Goal: Check status: Check status

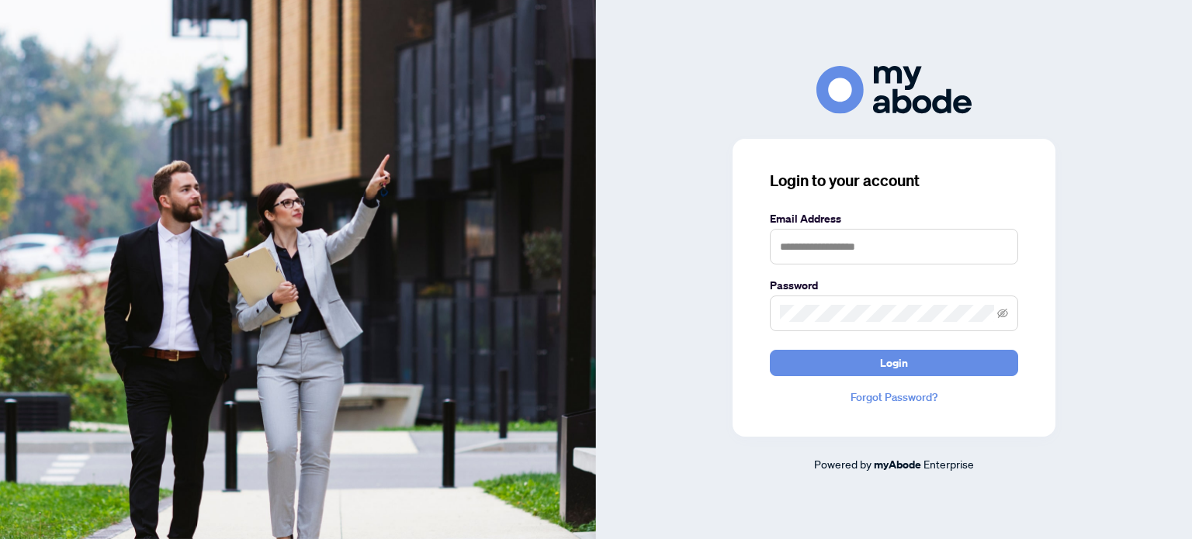
click at [782, 237] on div "Email Address" at bounding box center [894, 237] width 248 height 54
click at [781, 244] on input "text" at bounding box center [894, 247] width 248 height 36
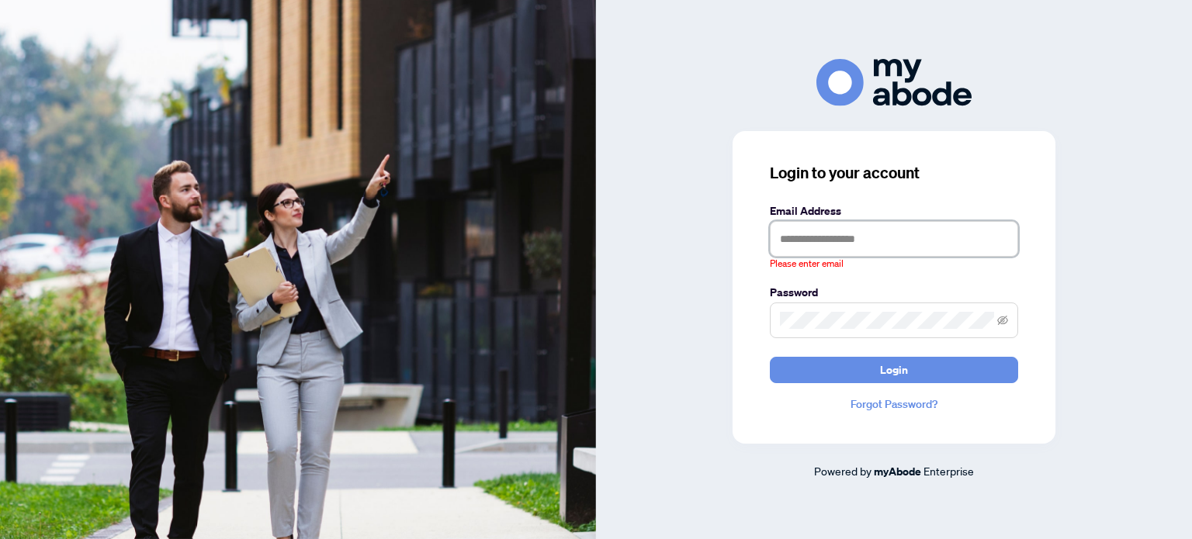
type input "**********"
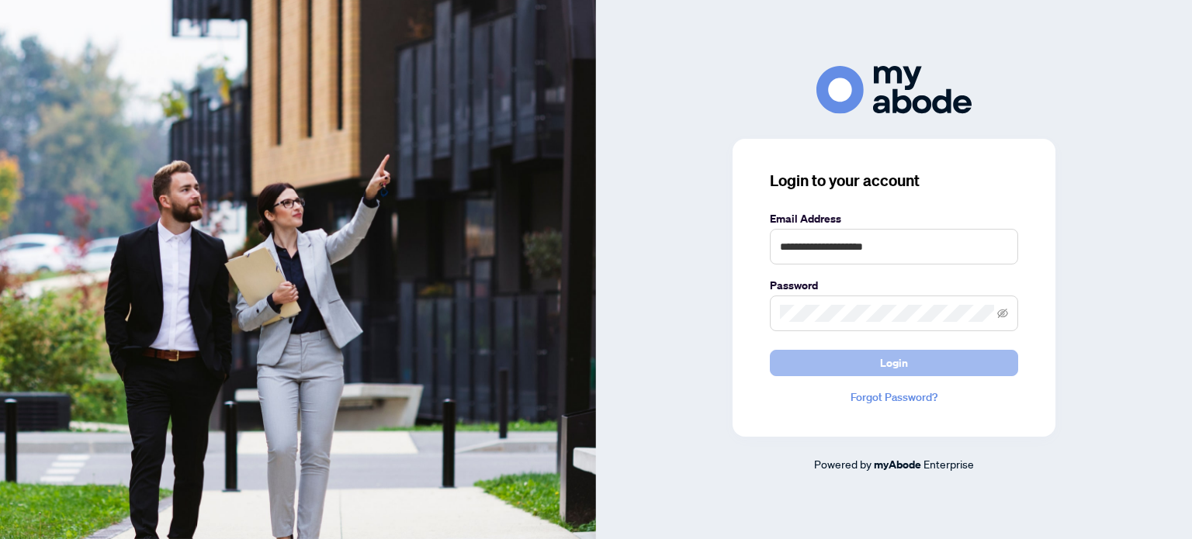
click at [882, 366] on span "Login" at bounding box center [894, 363] width 28 height 25
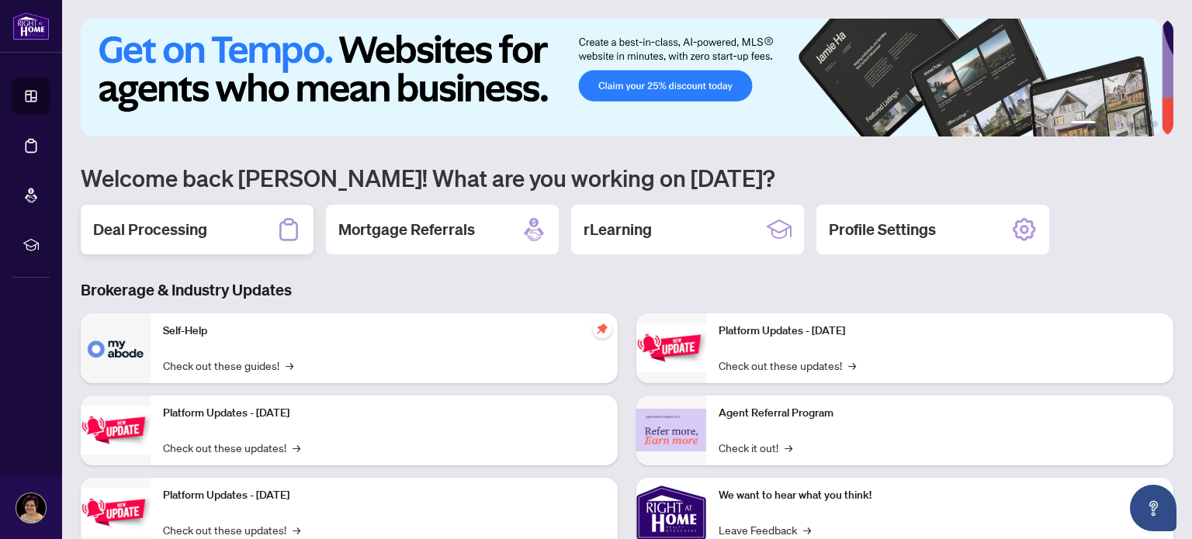
click at [149, 234] on h2 "Deal Processing" at bounding box center [150, 230] width 114 height 22
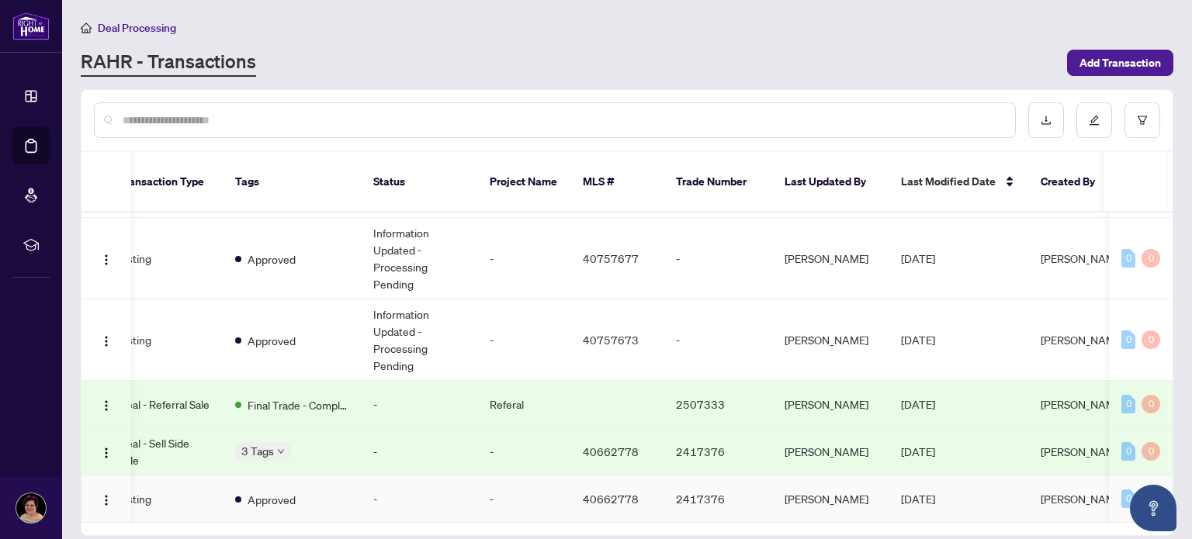
scroll to position [79, 304]
drag, startPoint x: 1012, startPoint y: 505, endPoint x: 974, endPoint y: 528, distance: 44.2
click at [974, 528] on main "Deal Processing [PERSON_NAME] - Transactions Add Transaction Ticket Number Prop…" at bounding box center [627, 269] width 1130 height 539
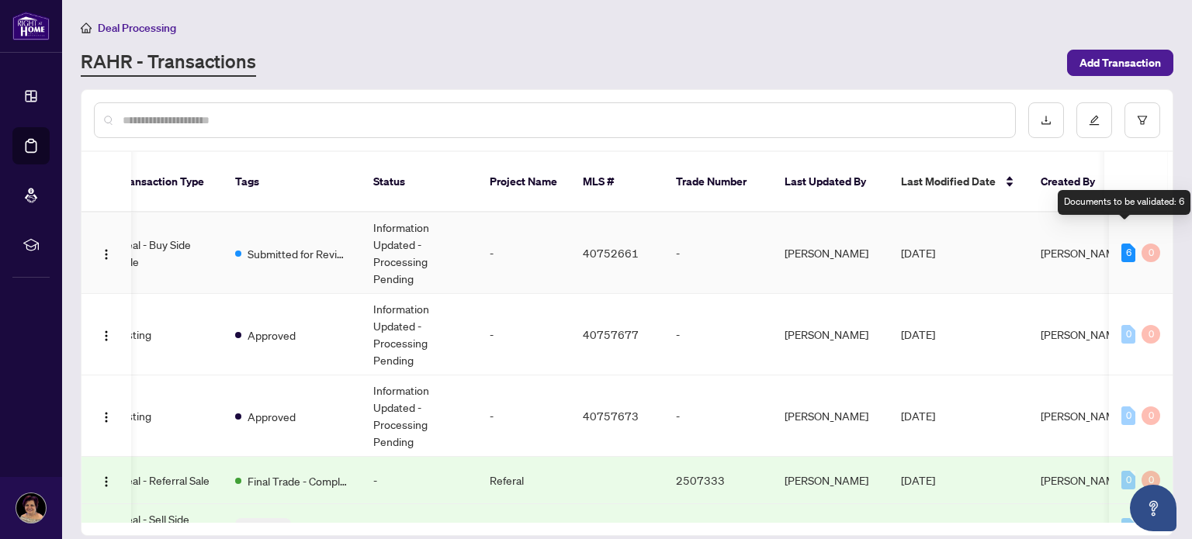
click at [1121, 244] on div "6" at bounding box center [1128, 253] width 14 height 19
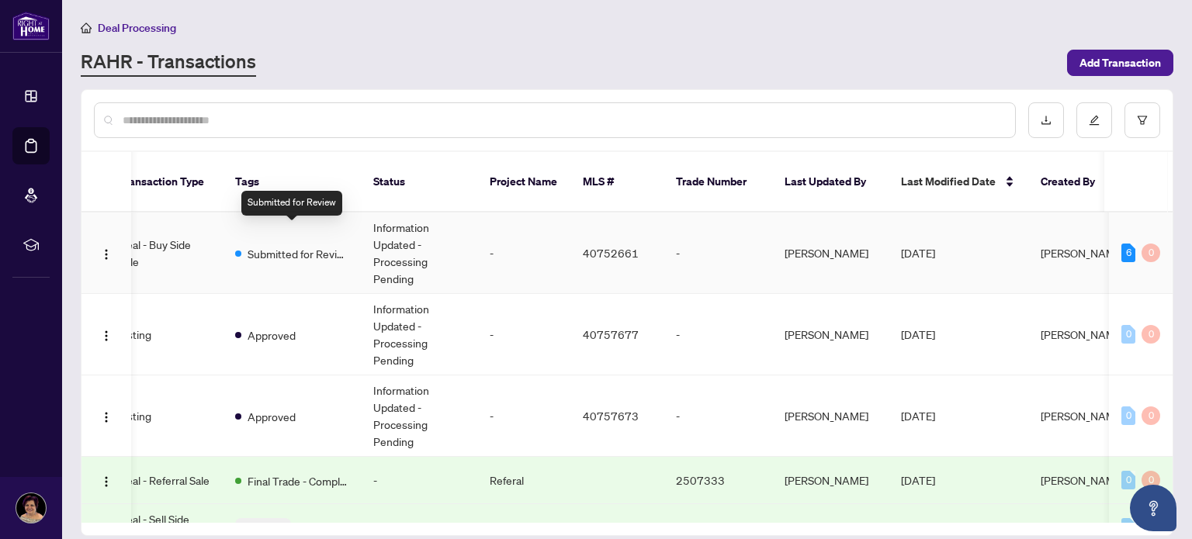
click at [268, 245] on span "Submitted for Review" at bounding box center [298, 253] width 101 height 17
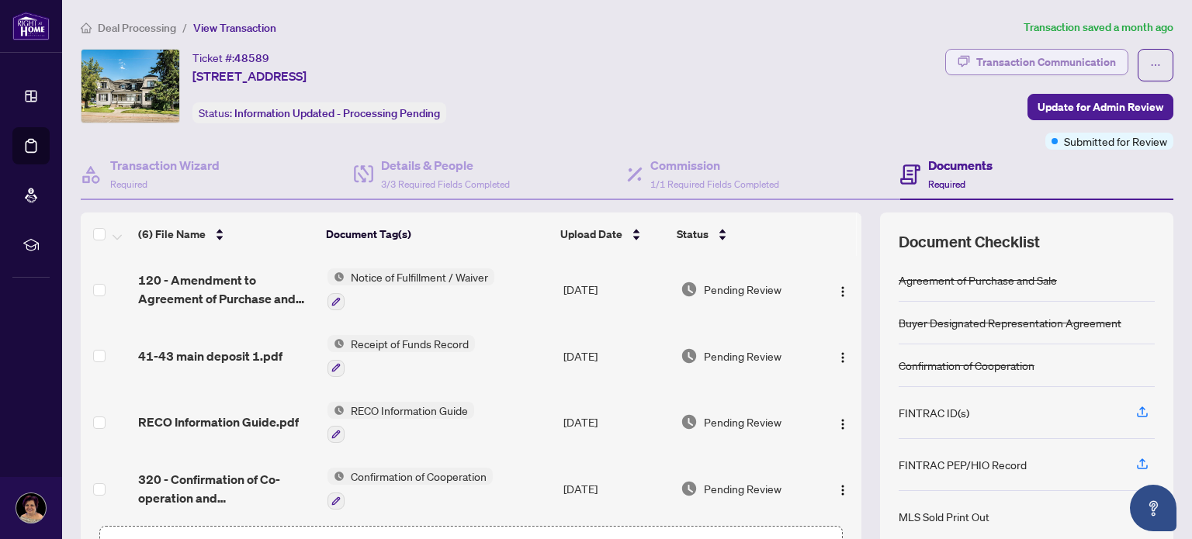
click at [1007, 63] on div "Transaction Communication" at bounding box center [1046, 62] width 140 height 25
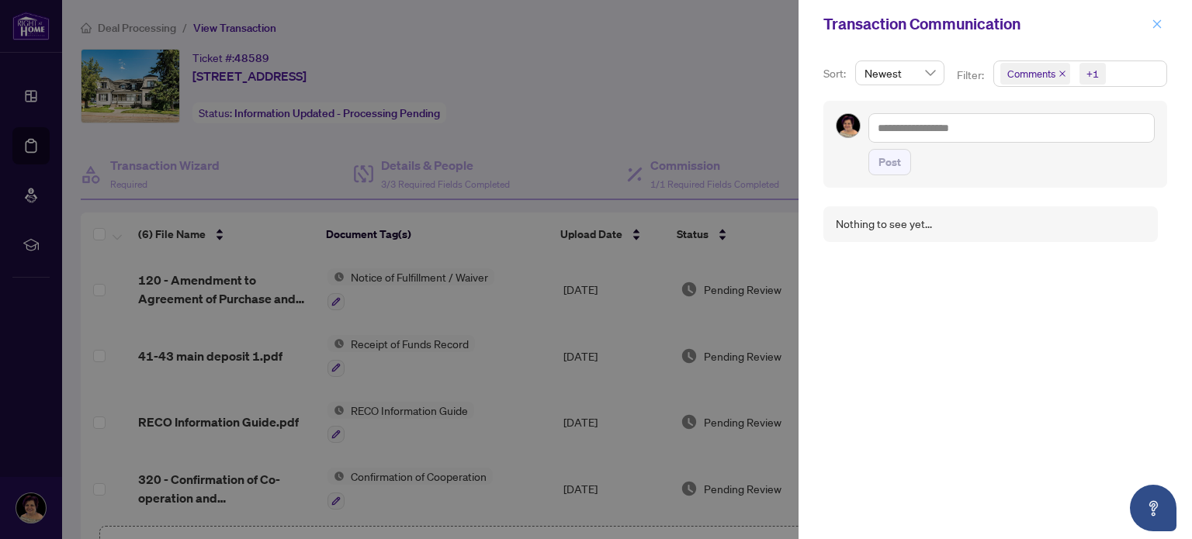
click at [1155, 23] on icon "close" at bounding box center [1157, 24] width 11 height 11
